Goal: Task Accomplishment & Management: Complete application form

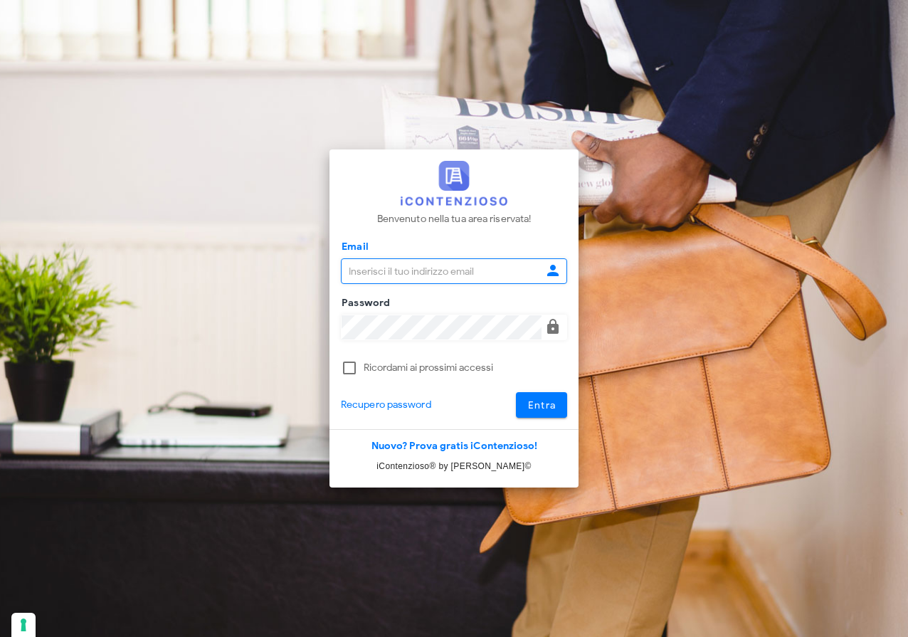
type input "[EMAIL_ADDRESS][DOMAIN_NAME]"
click at [554, 406] on span "Entra" at bounding box center [542, 405] width 29 height 12
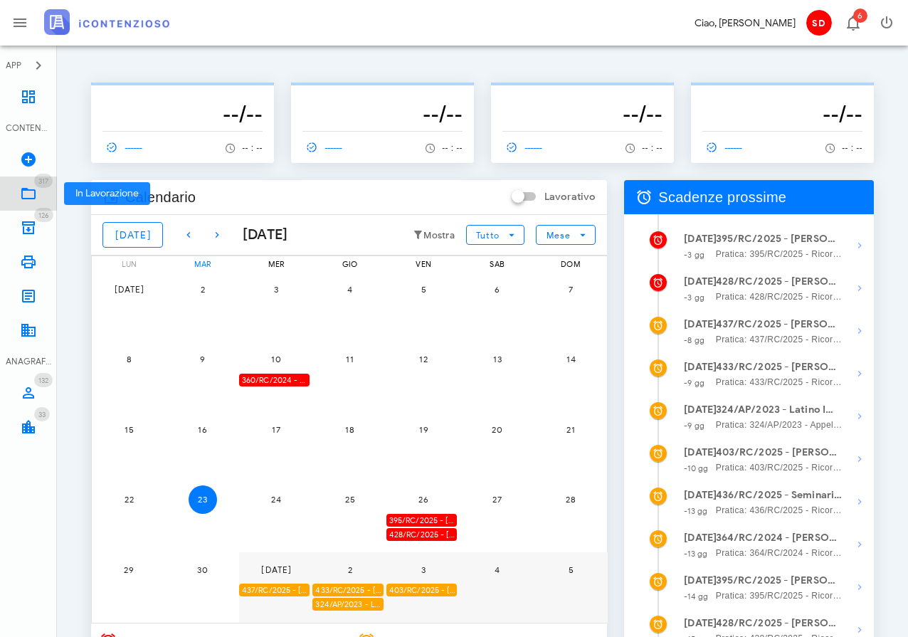
click at [24, 192] on icon at bounding box center [28, 193] width 17 height 17
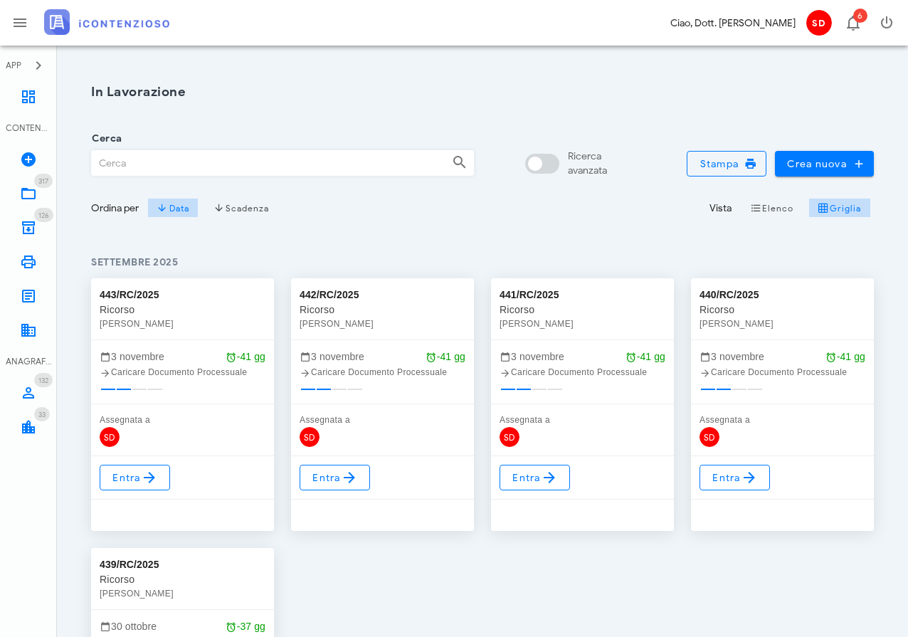
scroll to position [0, 8]
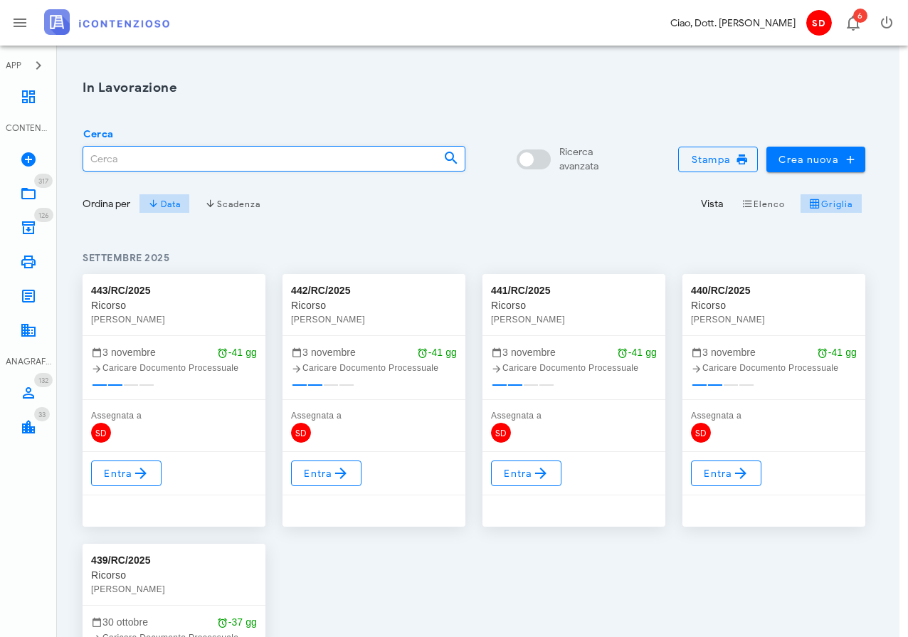
click at [169, 165] on input "Cerca" at bounding box center [257, 159] width 349 height 24
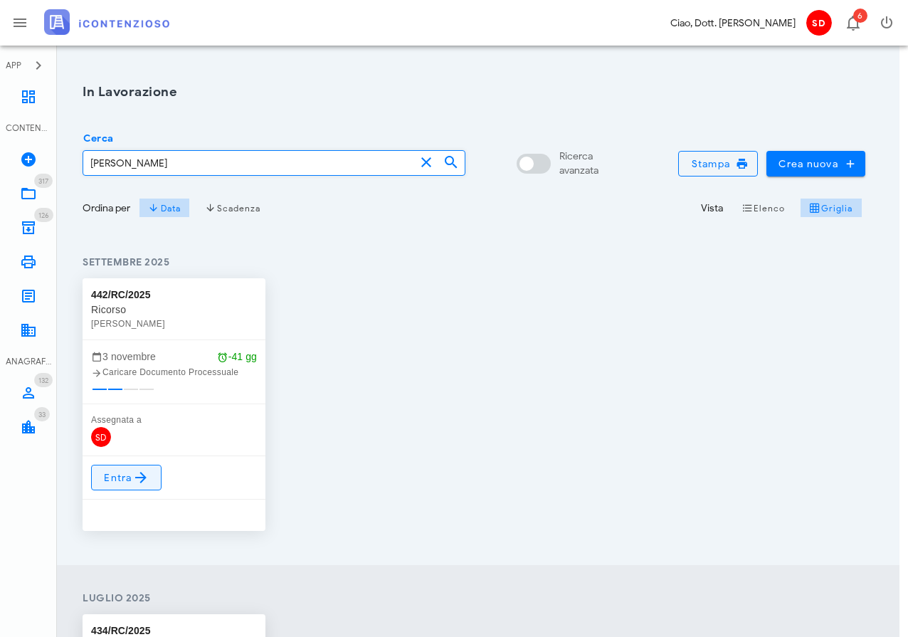
type input "ROSARIO"
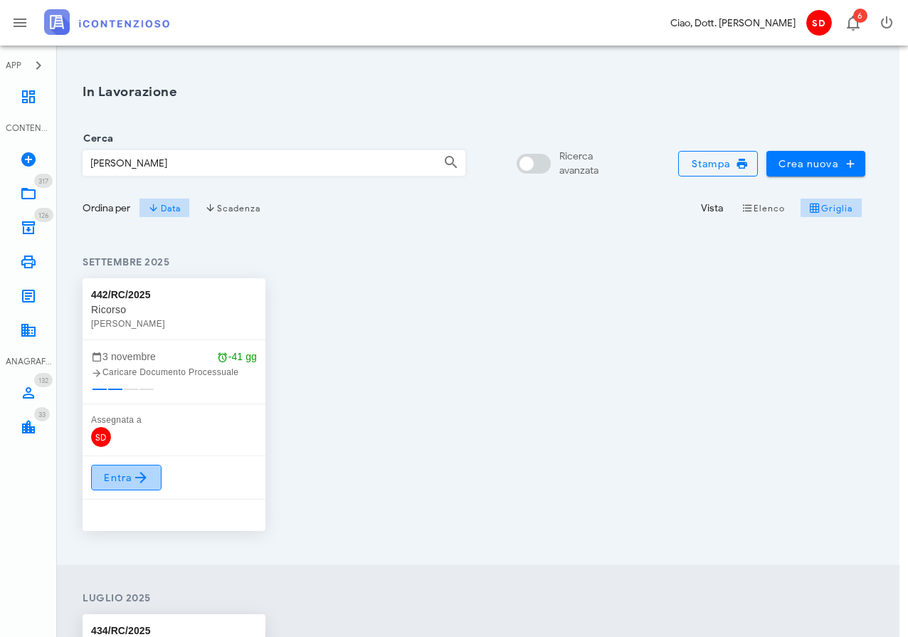
click at [120, 481] on span "Entra" at bounding box center [126, 477] width 46 height 17
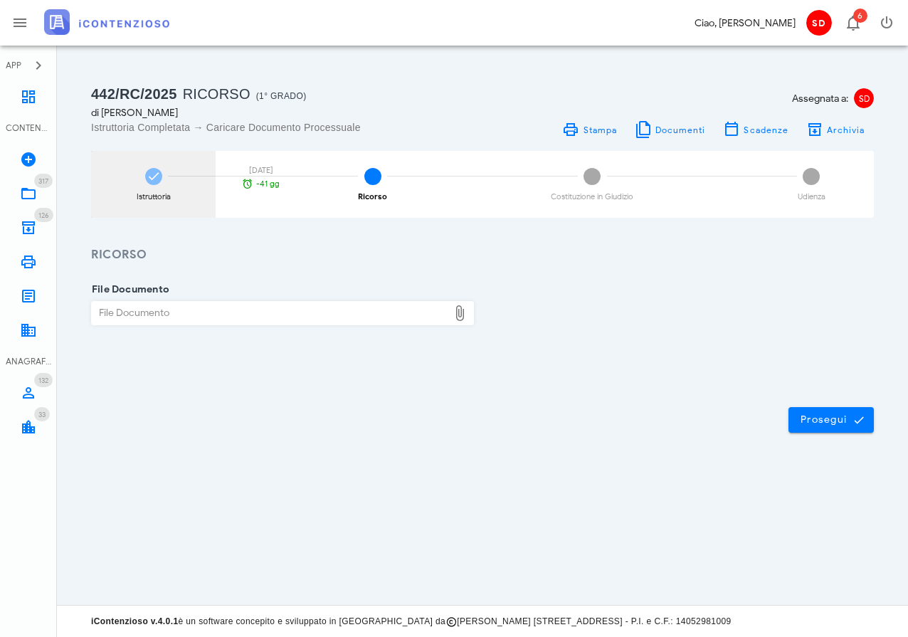
click at [155, 177] on icon at bounding box center [154, 176] width 14 height 14
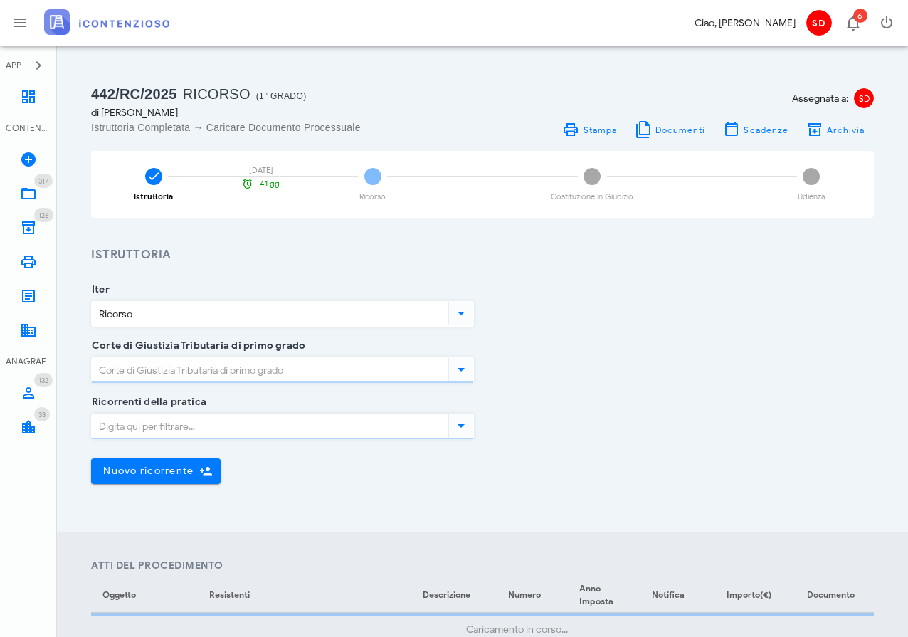
type input "Ragusa"
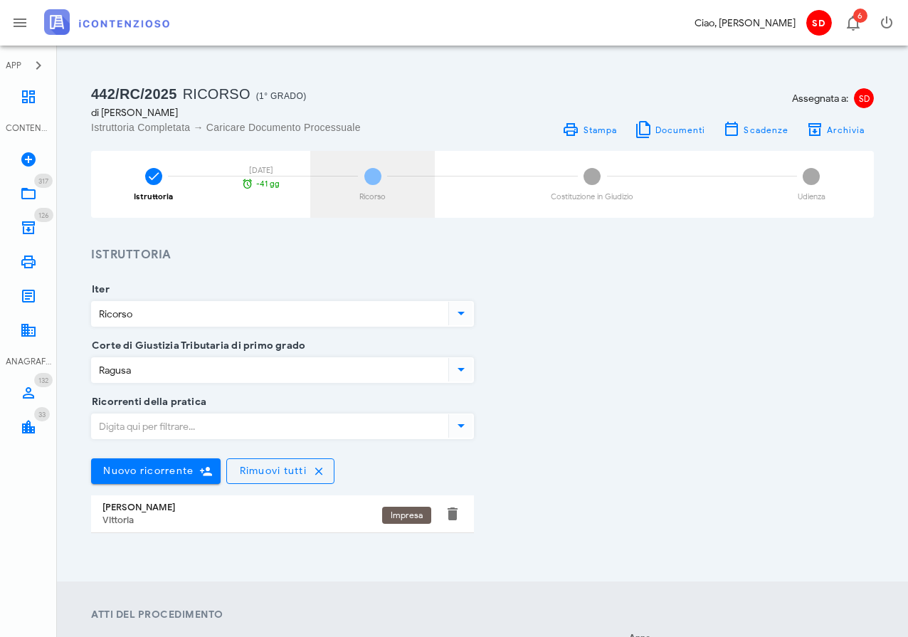
click at [374, 179] on span "2" at bounding box center [373, 176] width 17 height 17
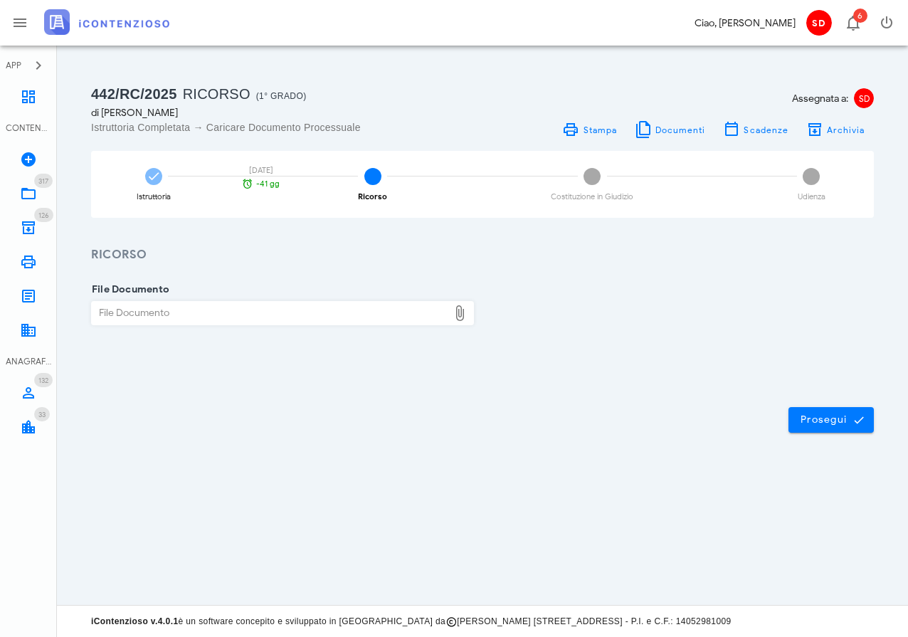
click at [187, 312] on div "File Documento" at bounding box center [270, 313] width 357 height 23
type input "C:\fakepath\Ricorso.docx"
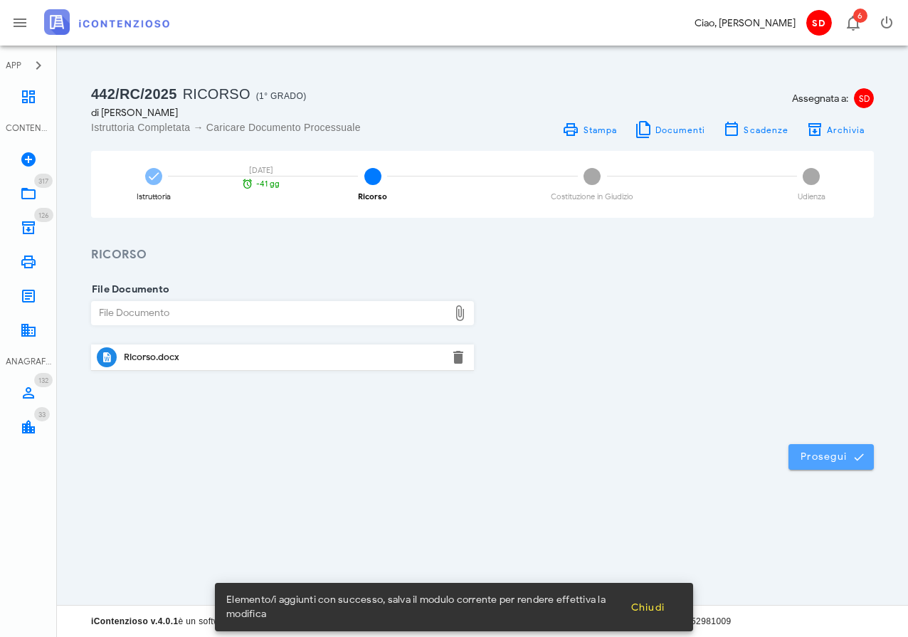
click at [825, 452] on span "Prosegui" at bounding box center [831, 457] width 63 height 13
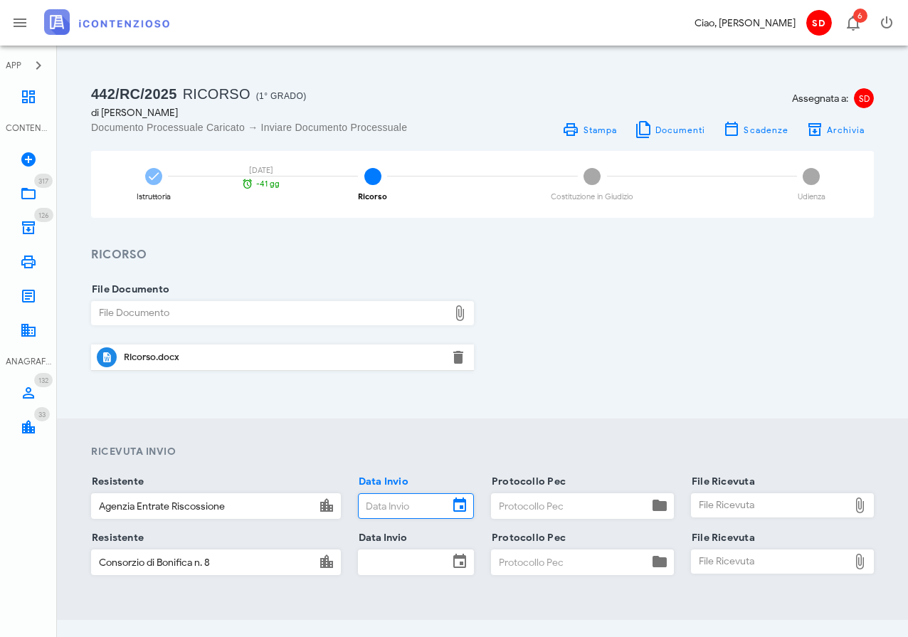
click at [408, 505] on input "Data Invio" at bounding box center [404, 506] width 90 height 24
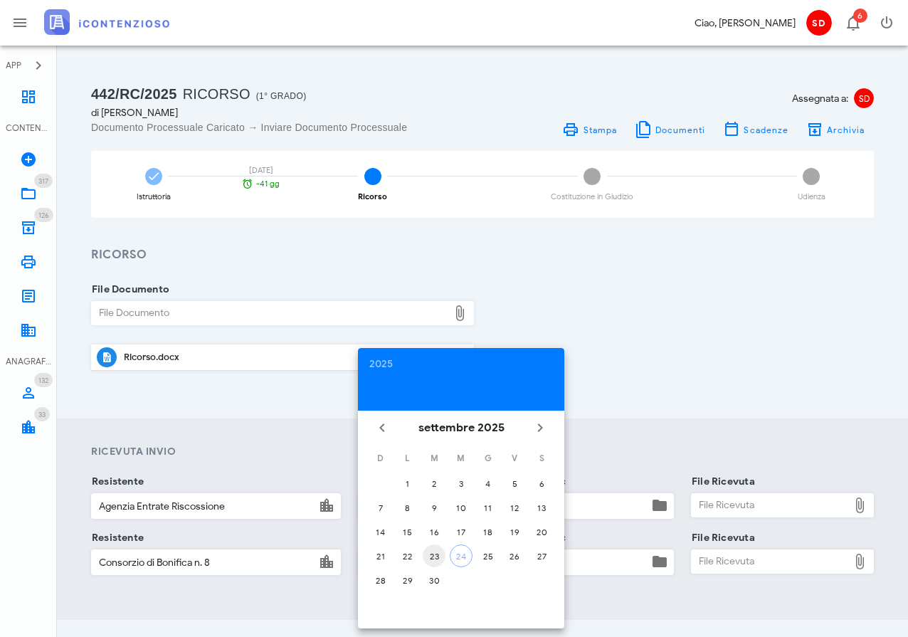
click at [434, 555] on div "23" at bounding box center [434, 556] width 23 height 11
type input "23/09/2025"
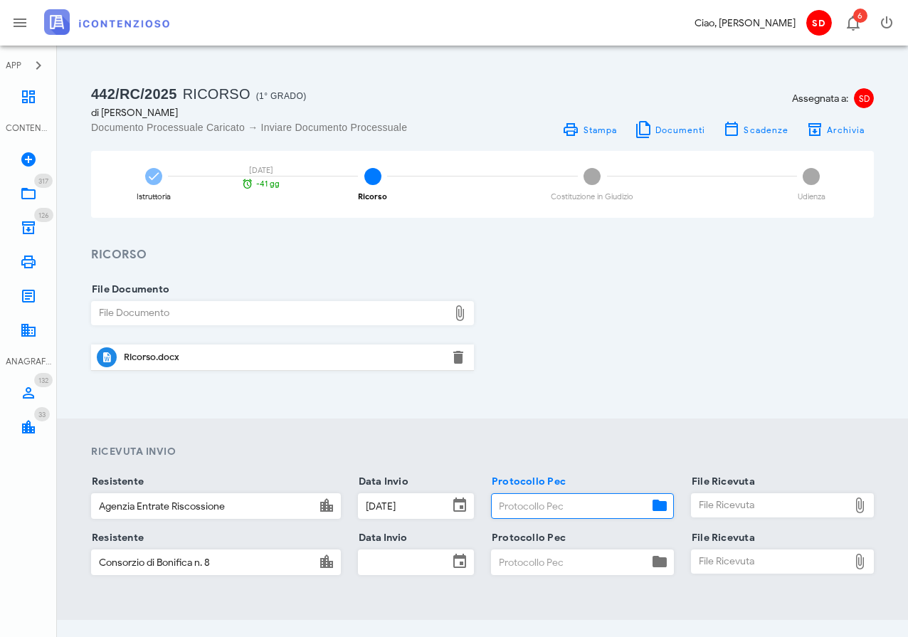
click at [545, 508] on input "Protocollo Pec" at bounding box center [570, 506] width 157 height 24
type input "pec"
click at [715, 503] on div "File Ricevuta" at bounding box center [770, 505] width 157 height 23
type input "C:\fakepath\Consegna pec ADER.pdf"
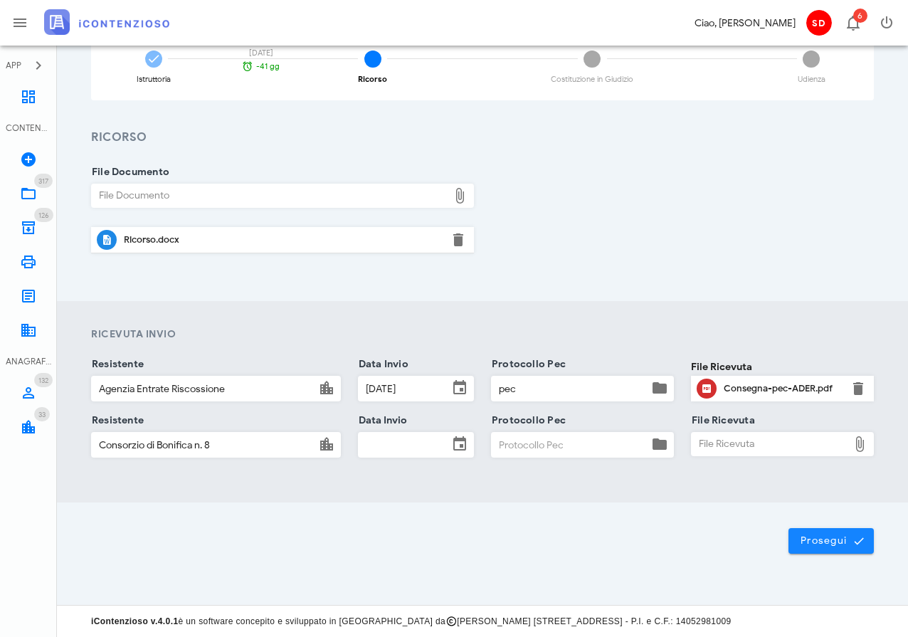
scroll to position [117, 0]
click at [827, 543] on span "Prosegui" at bounding box center [831, 541] width 63 height 13
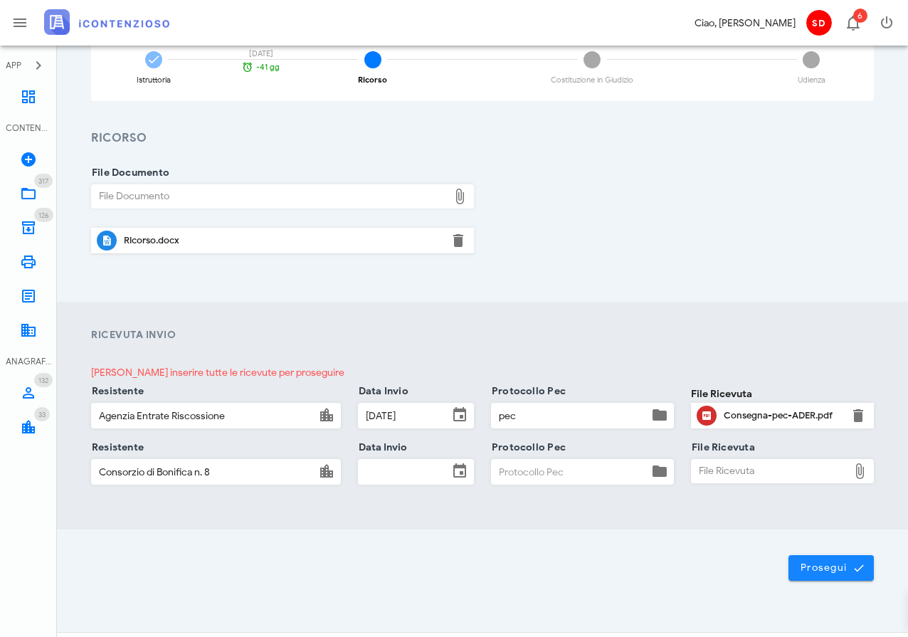
scroll to position [0, 0]
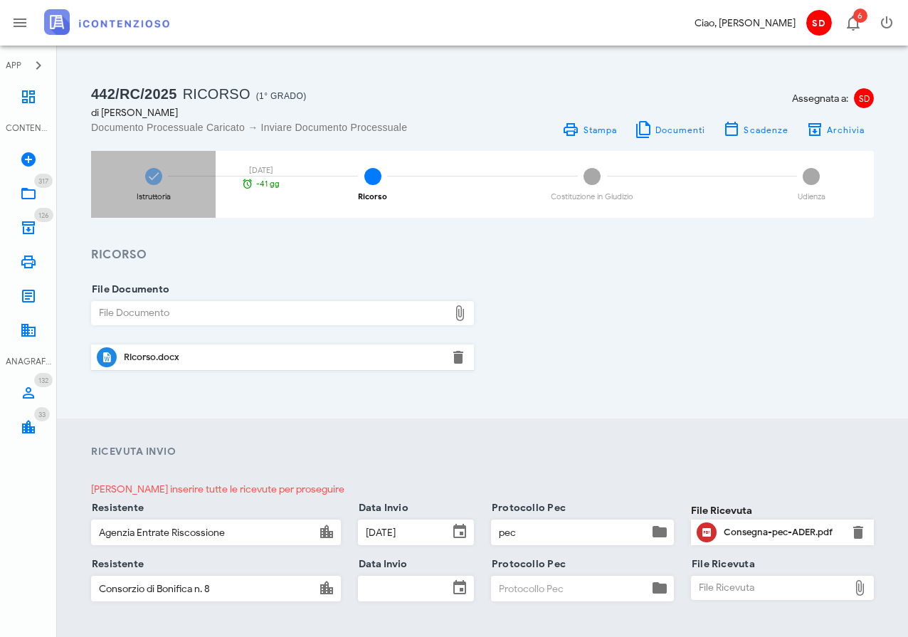
click at [152, 174] on icon at bounding box center [154, 176] width 14 height 14
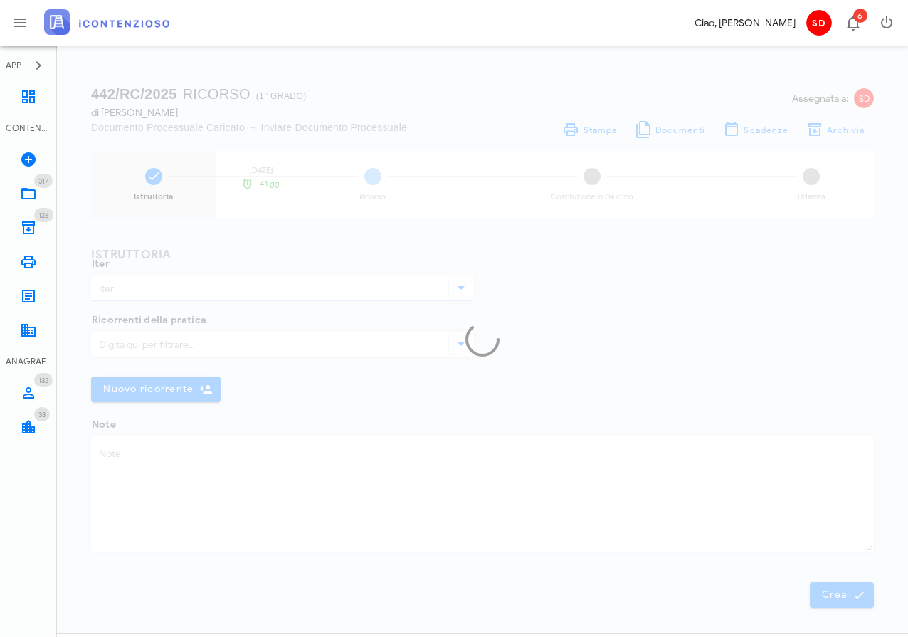
type input "Ricorso"
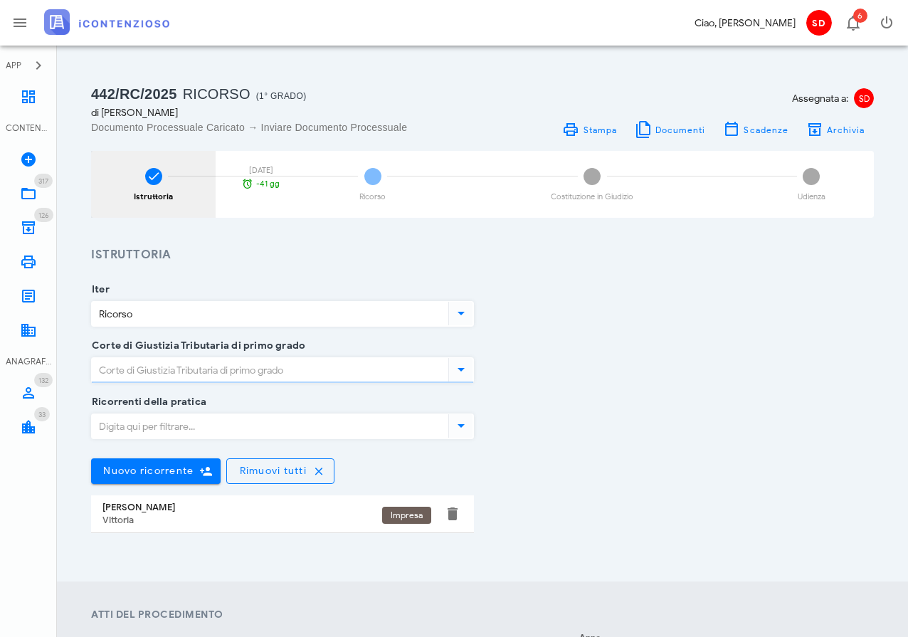
type input "Ragusa"
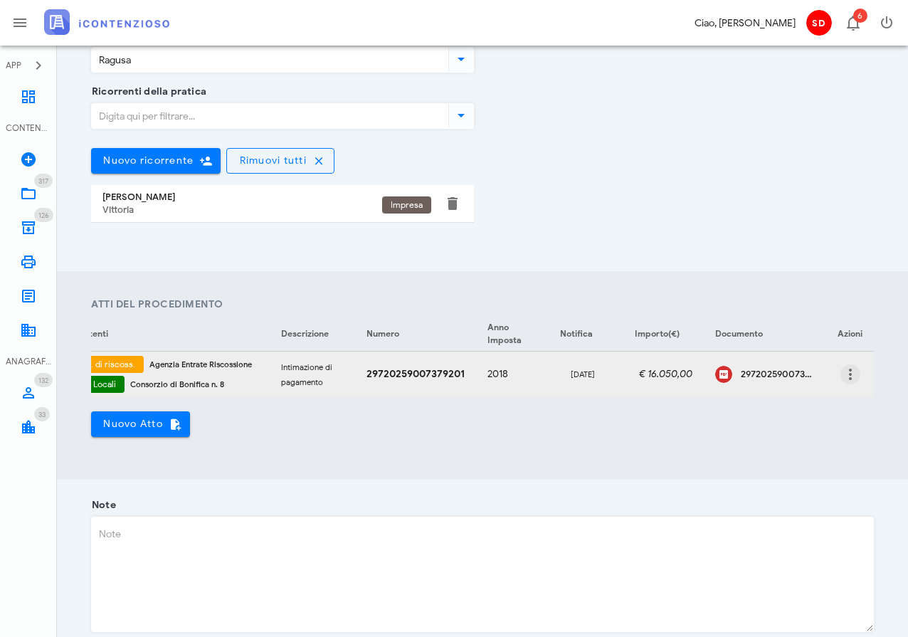
scroll to position [0, 142]
click at [849, 372] on icon "button" at bounding box center [850, 374] width 17 height 17
click at [830, 384] on div "Modifica" at bounding box center [830, 383] width 38 height 11
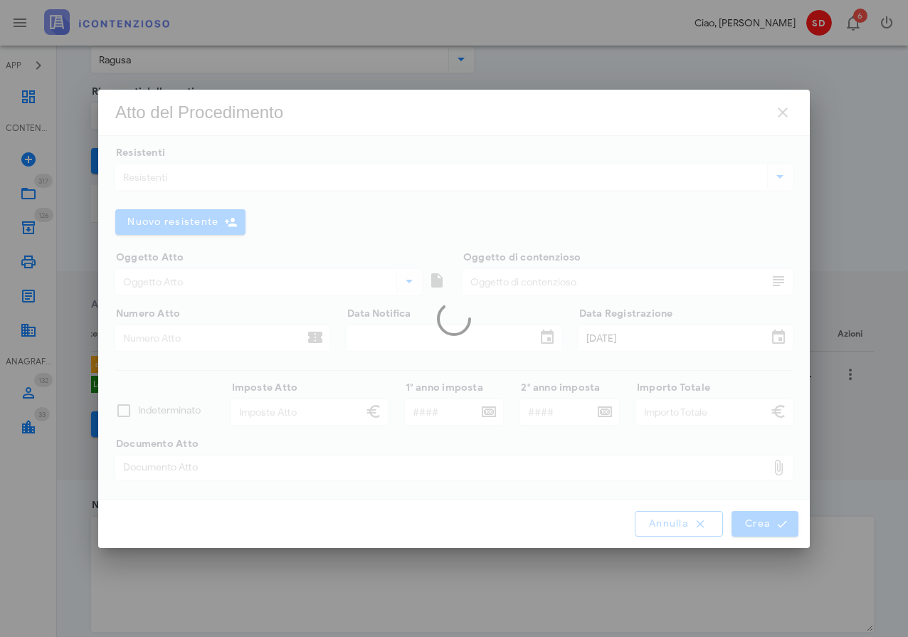
type input "Avviso di mora"
type input "Intimazione di pagamento"
type input "29720259007379201"
type input "02/09/2025"
type input "09/09/2025"
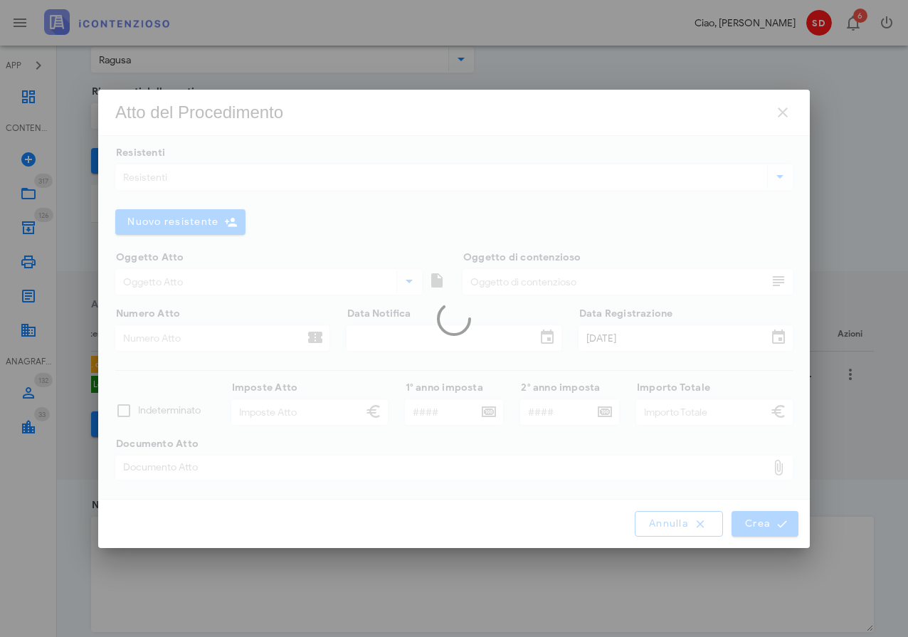
type input "16.050,00"
type input "2018"
type input "2020"
type input "17.018,73"
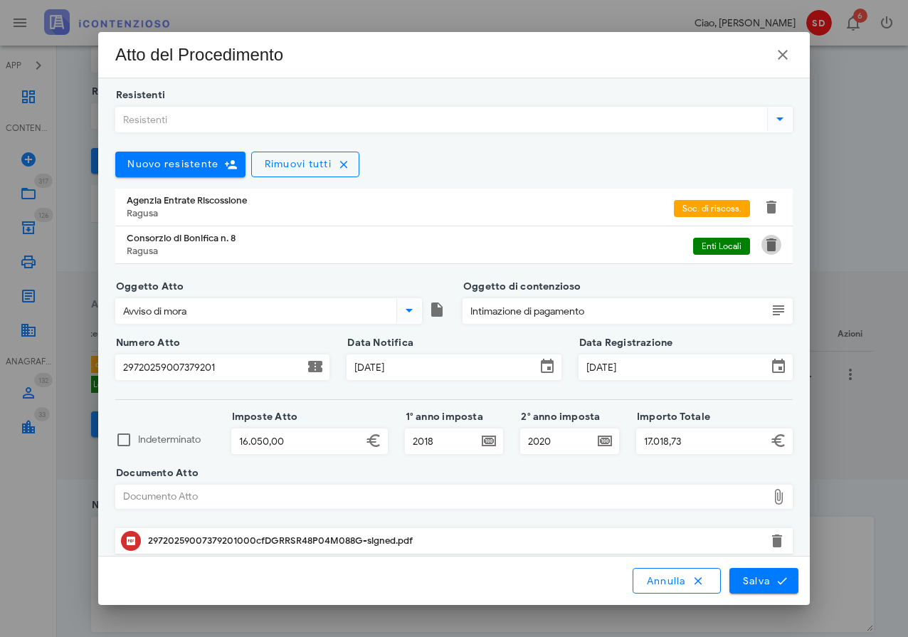
click at [771, 243] on button "button" at bounding box center [771, 244] width 17 height 17
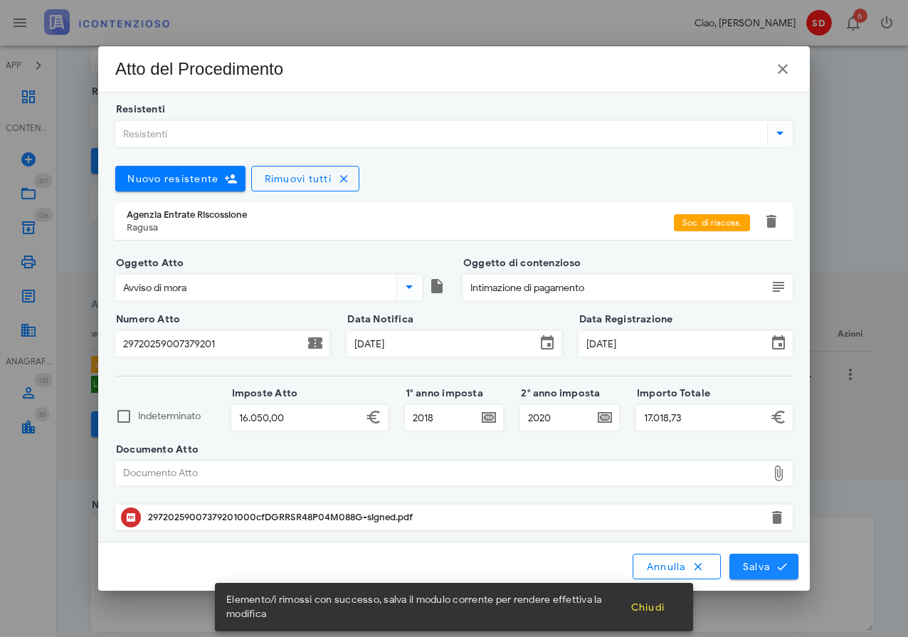
click at [755, 565] on span "Salva" at bounding box center [765, 566] width 44 height 13
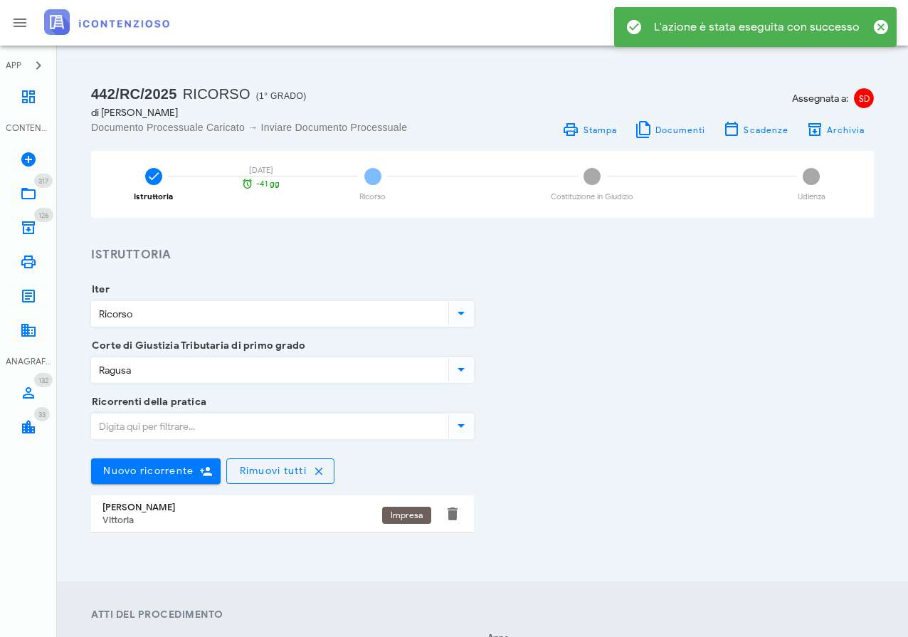
scroll to position [0, 0]
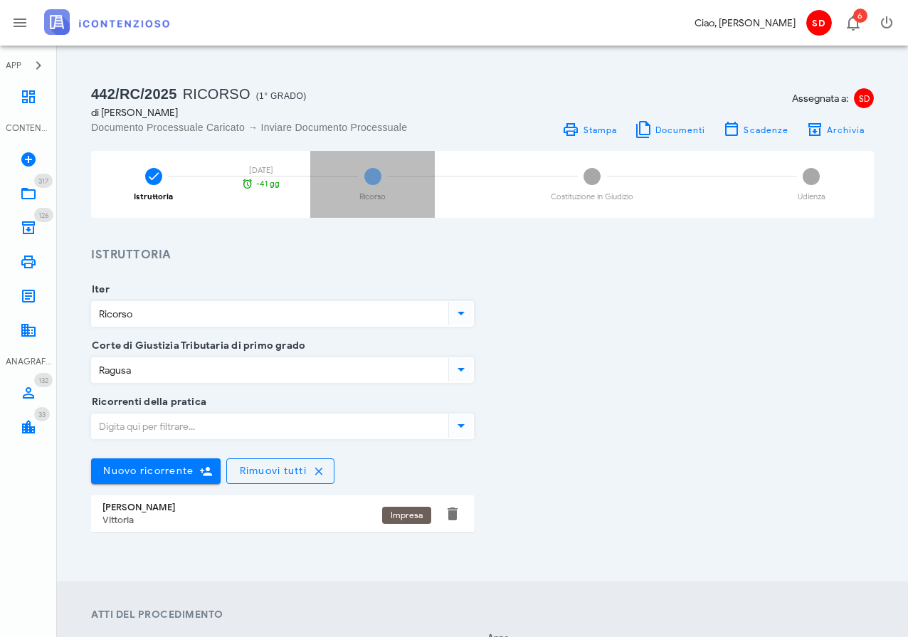
click at [370, 179] on span "2" at bounding box center [373, 176] width 17 height 17
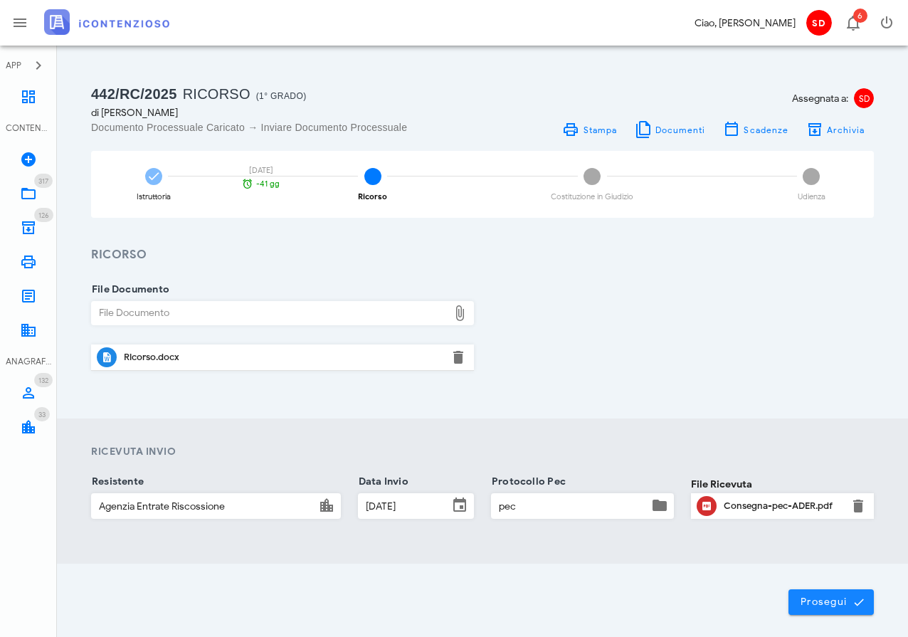
click at [837, 601] on span "Prosegui" at bounding box center [831, 602] width 63 height 13
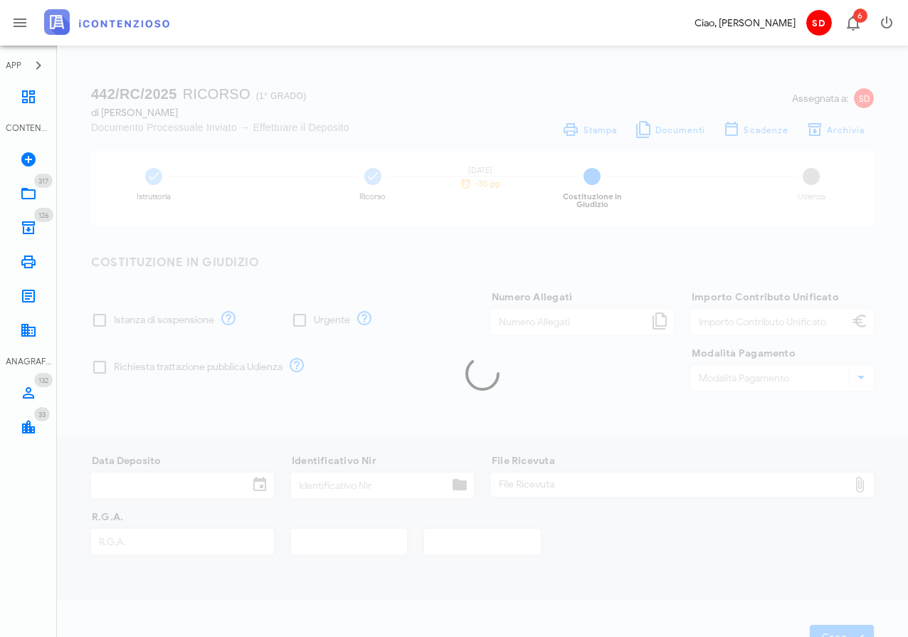
type input "120,00"
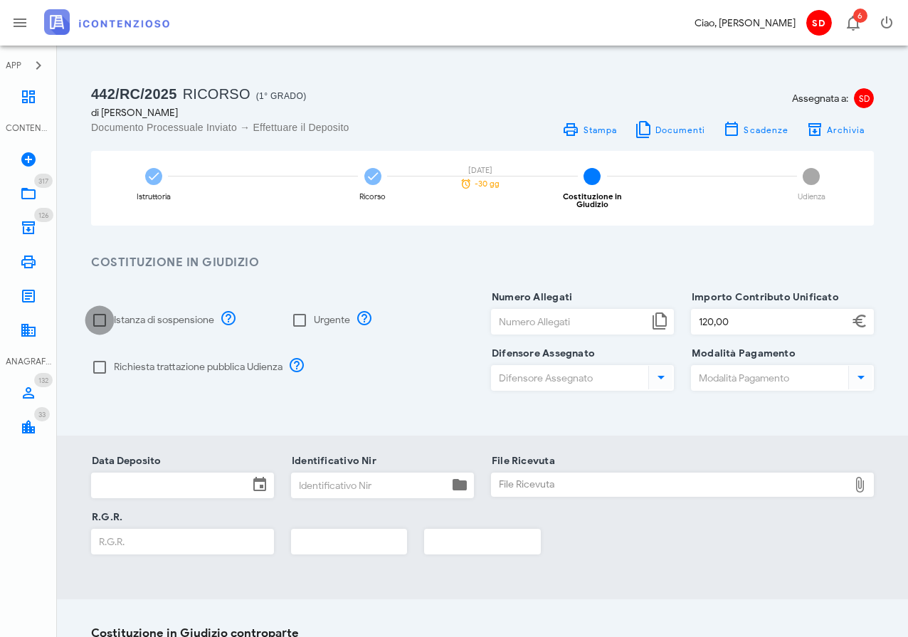
click at [104, 308] on div at bounding box center [100, 320] width 24 height 24
checkbox input "true"
click at [298, 308] on div at bounding box center [300, 320] width 24 height 24
checkbox input "true"
click at [536, 312] on input "Numero Allegati" at bounding box center [570, 322] width 157 height 24
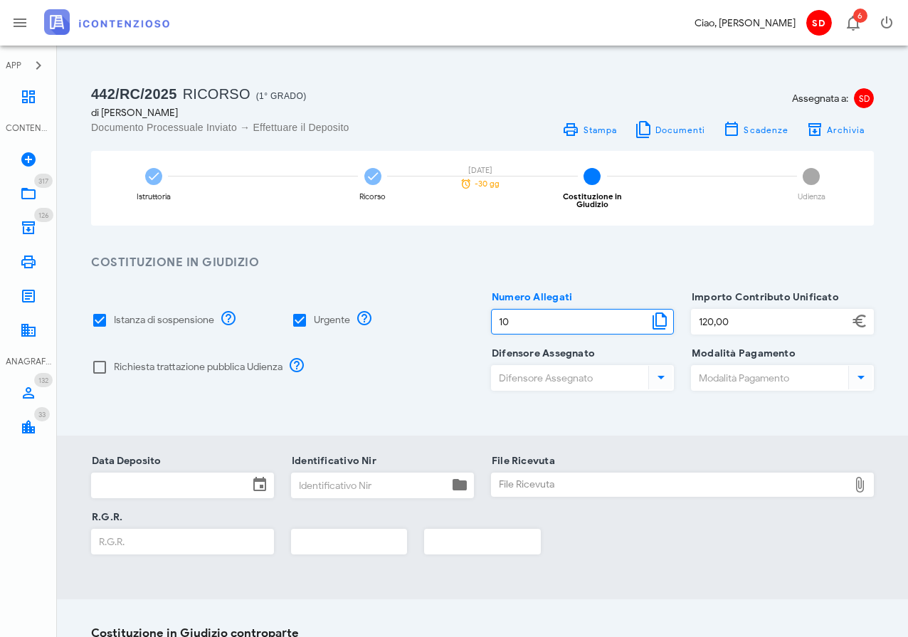
type input "10"
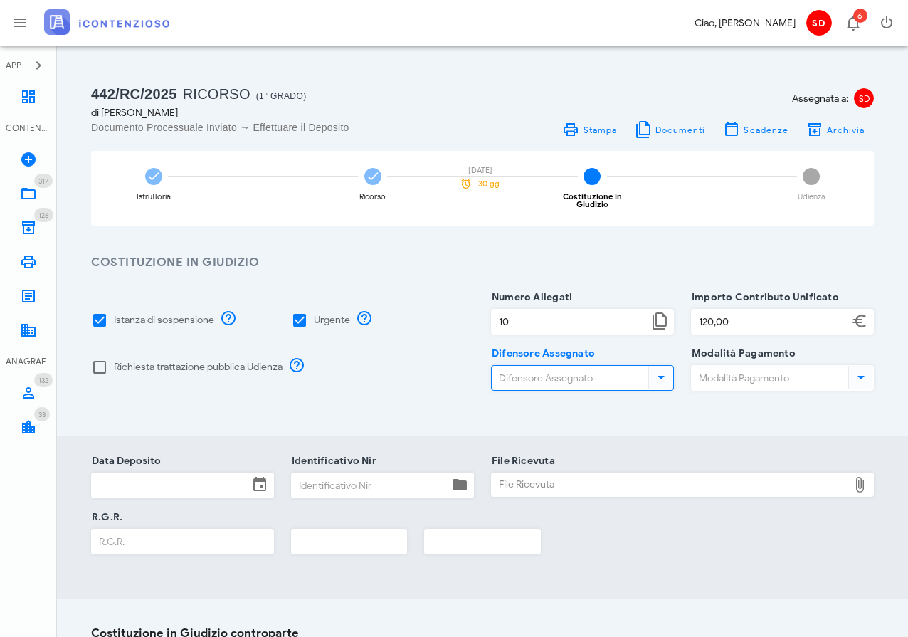
click at [538, 374] on input "Difensore Assegnato" at bounding box center [569, 378] width 154 height 24
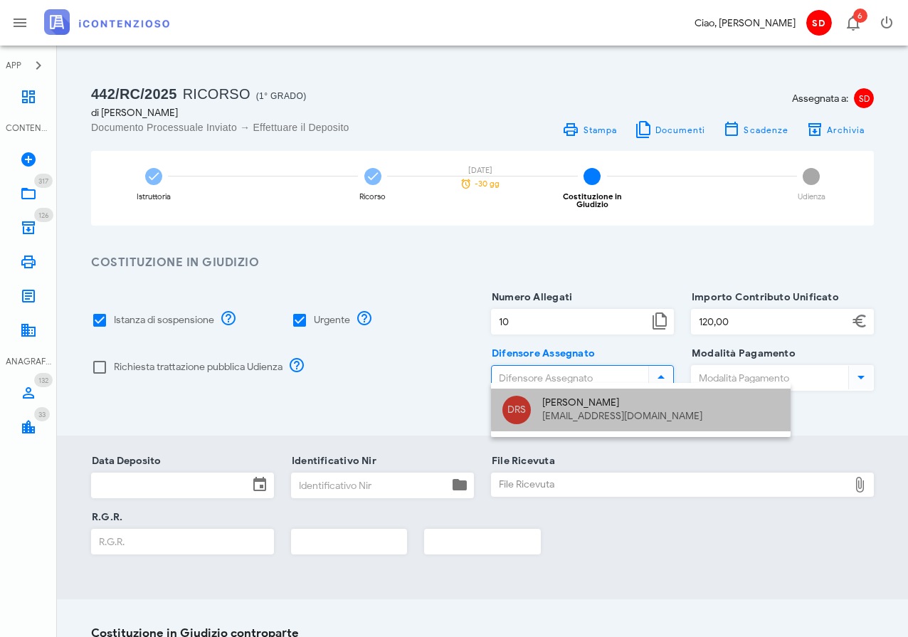
click at [560, 411] on div "raffaelesolarino@studiosolarino.it" at bounding box center [661, 417] width 237 height 12
type input "Dott. Raffaele Solarino"
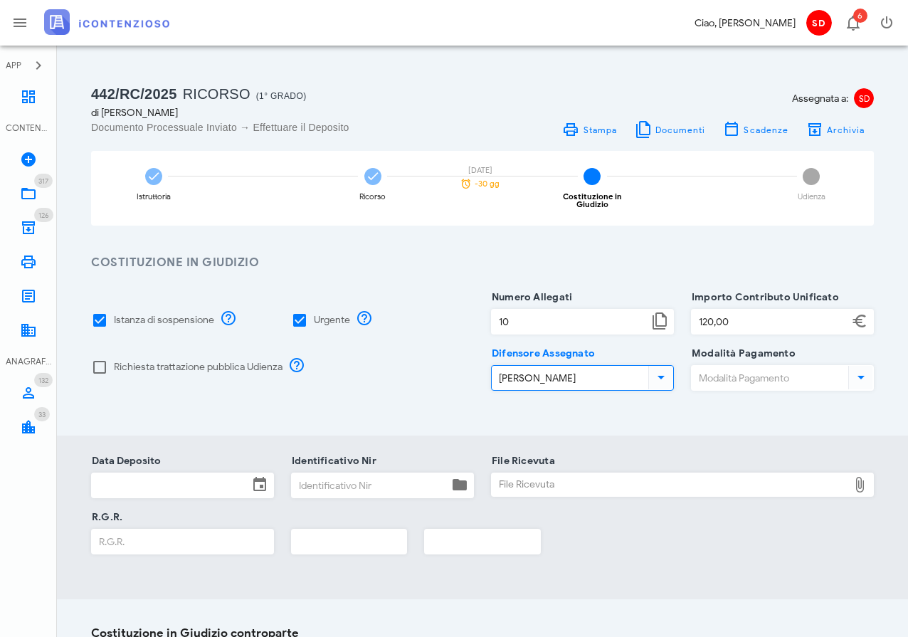
click at [706, 366] on input "Modalità Pagamento" at bounding box center [769, 378] width 154 height 24
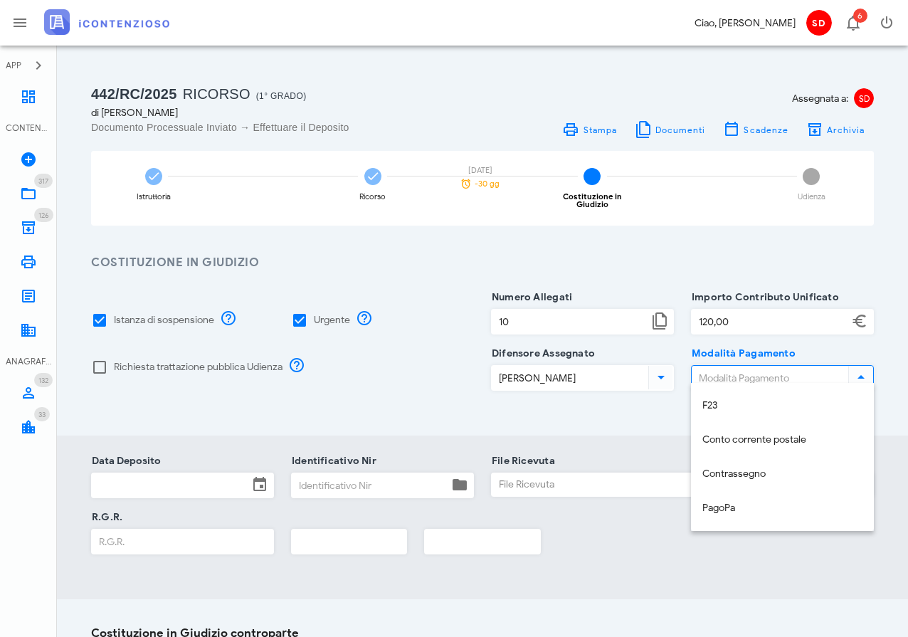
click at [726, 508] on div "PagoPa" at bounding box center [783, 509] width 160 height 12
type input "PagoPa"
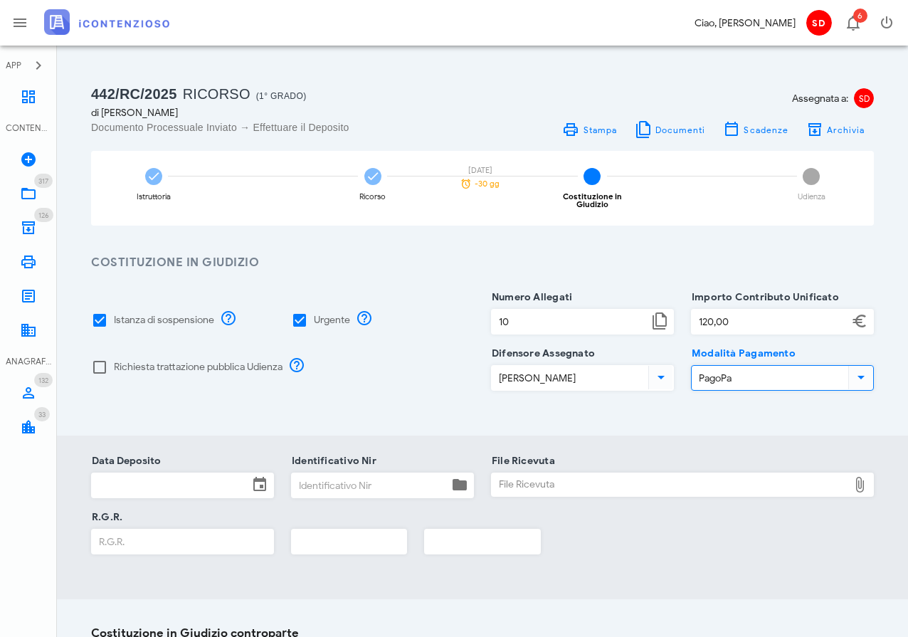
click at [174, 474] on input "Data Deposito" at bounding box center [170, 485] width 157 height 24
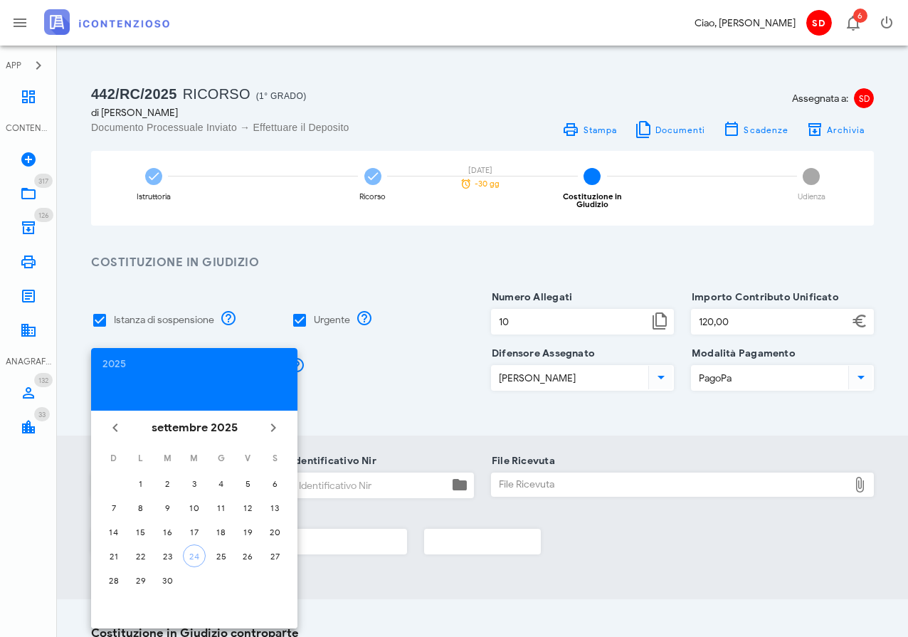
click at [170, 557] on div "23" at bounding box center [167, 556] width 23 height 11
type input "23/09/2025"
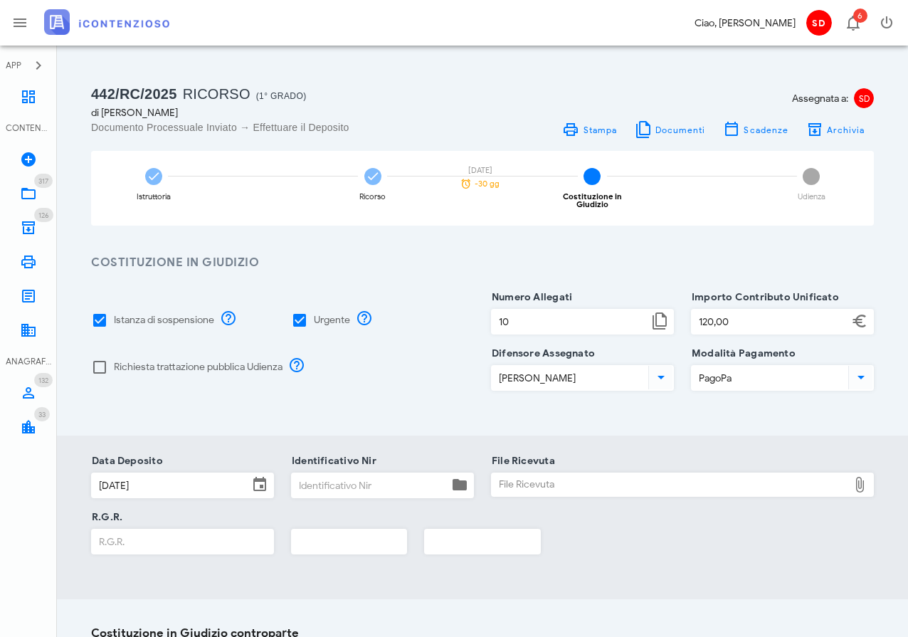
click at [514, 473] on div "File Ricevuta" at bounding box center [670, 484] width 357 height 23
type input "C:\fakepath\Ricevuta_NIR_T-1383696-2025.pdf"
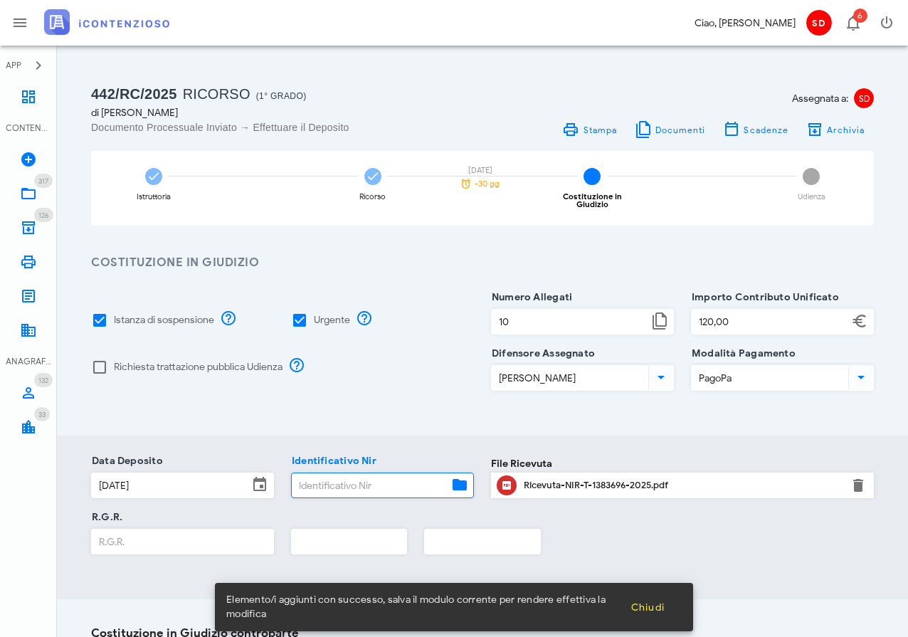
click at [373, 479] on input "Identificativo Nir" at bounding box center [370, 485] width 157 height 24
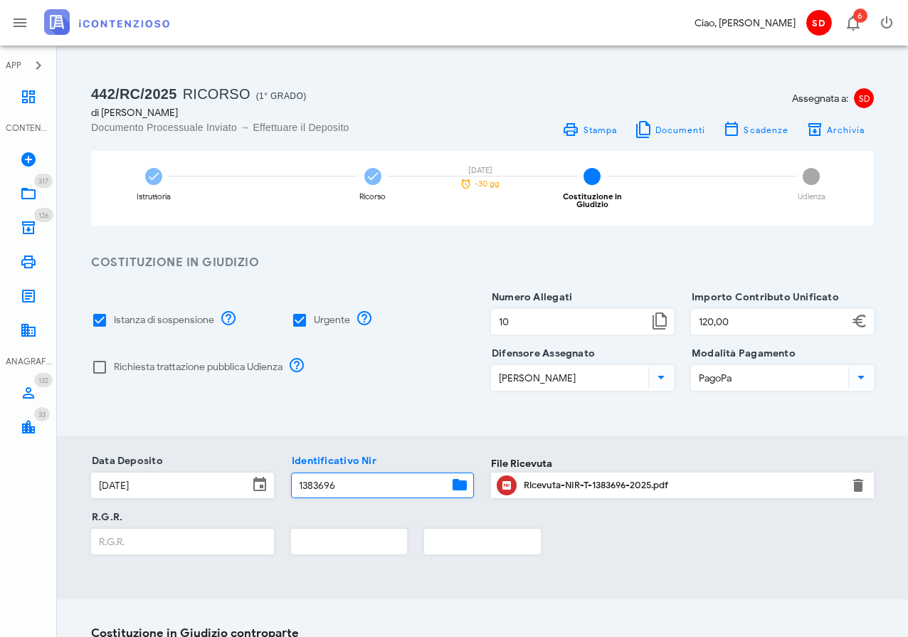
type input "1383696"
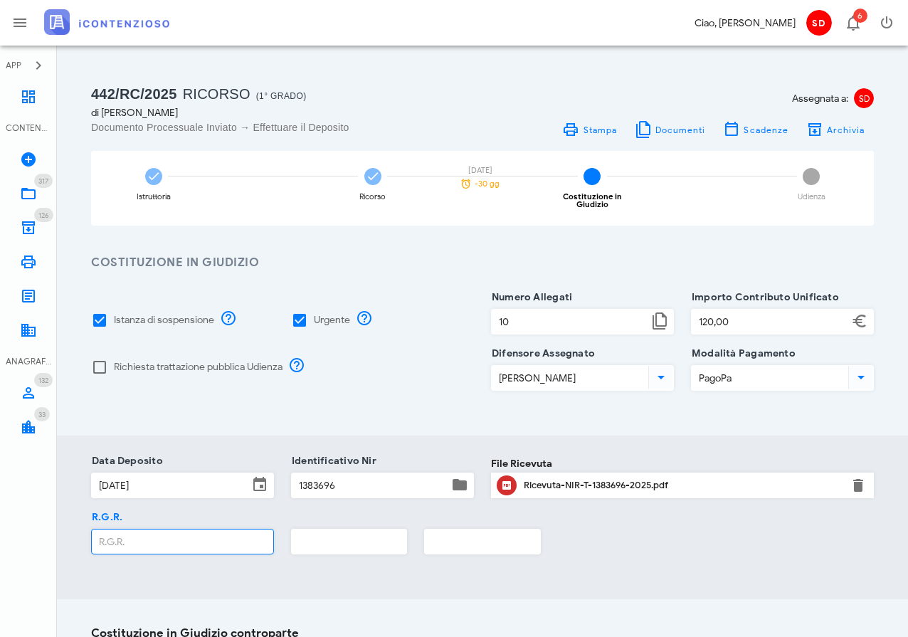
click at [187, 538] on input "R.G.R." at bounding box center [183, 542] width 182 height 24
type input "1818"
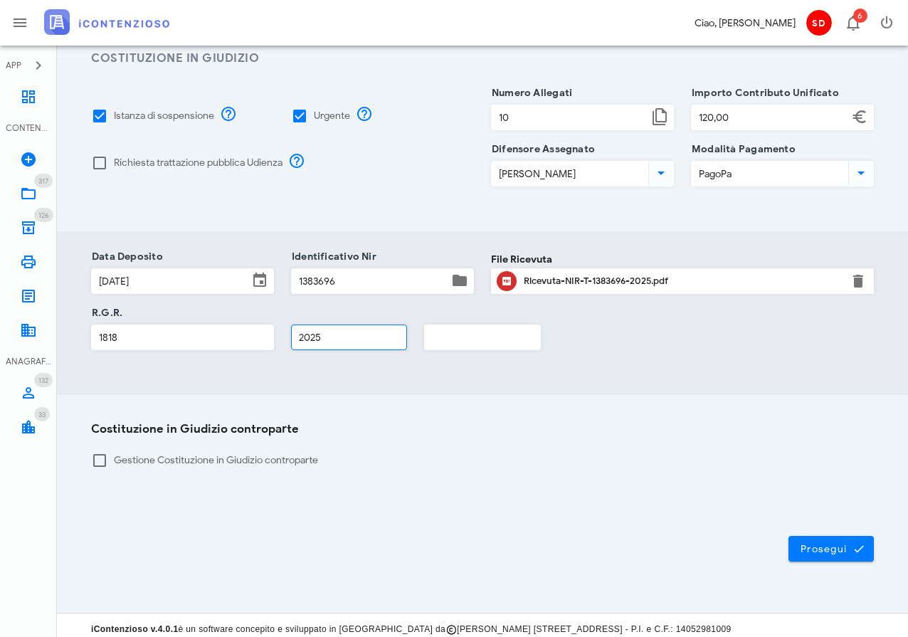
scroll to position [204, 0]
type input "2025"
click at [830, 543] on span "Prosegui" at bounding box center [831, 549] width 63 height 13
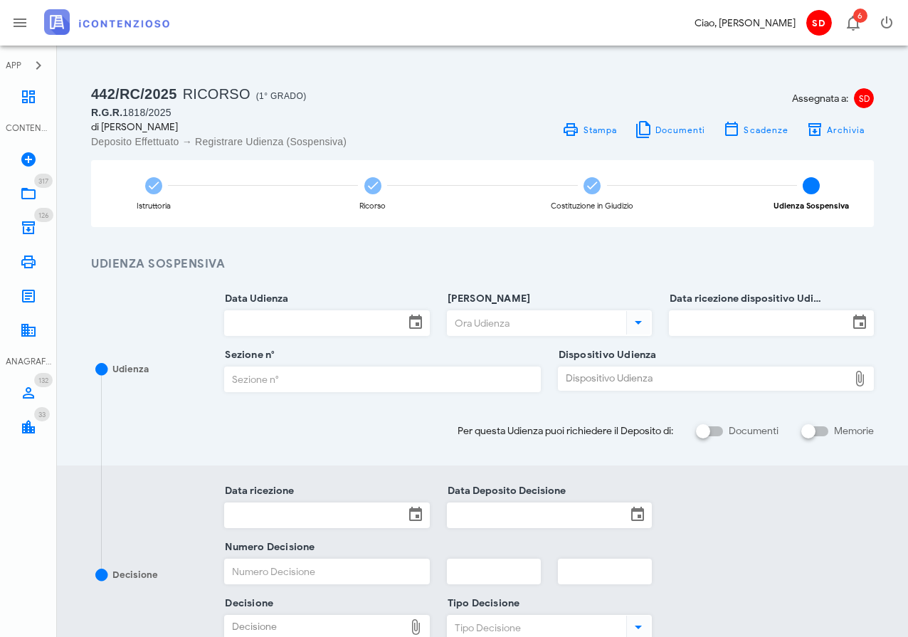
scroll to position [0, 0]
